Goal: Information Seeking & Learning: Check status

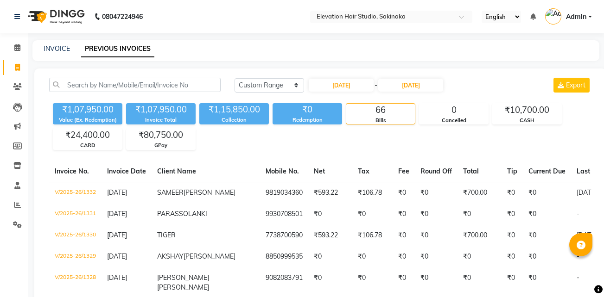
select select "range"
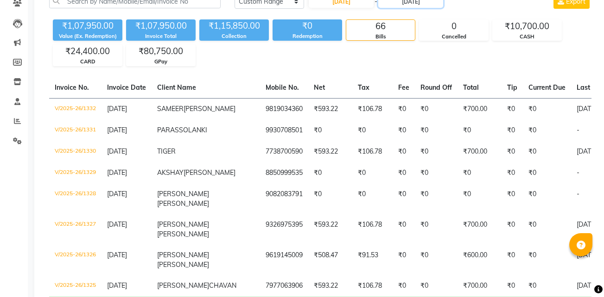
scroll to position [43, 0]
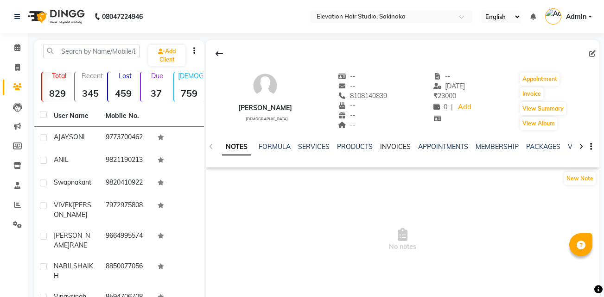
click at [380, 143] on link "INVOICES" at bounding box center [395, 147] width 31 height 8
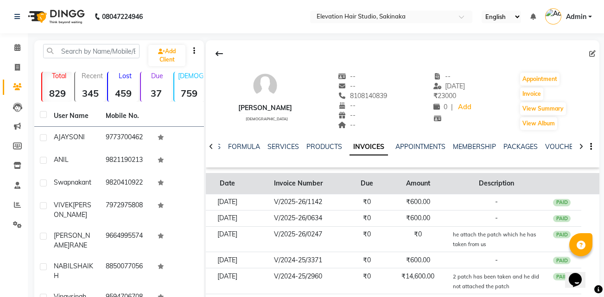
scroll to position [128, 0]
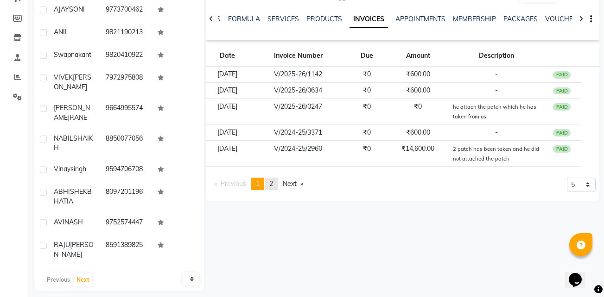
click at [268, 187] on link "page 2" at bounding box center [271, 184] width 13 height 13
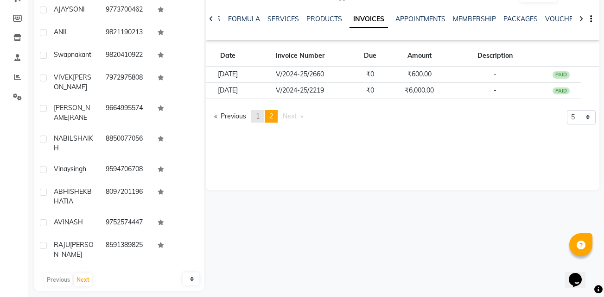
click at [264, 118] on link "page 1" at bounding box center [257, 116] width 13 height 13
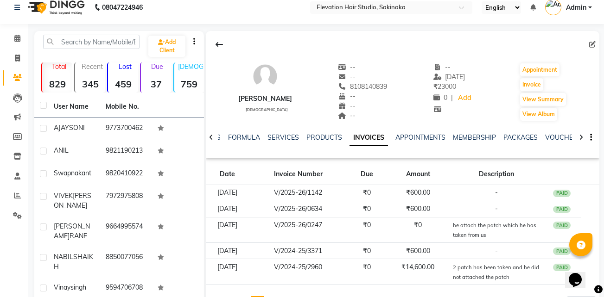
scroll to position [10, 0]
